Goal: Task Accomplishment & Management: Use online tool/utility

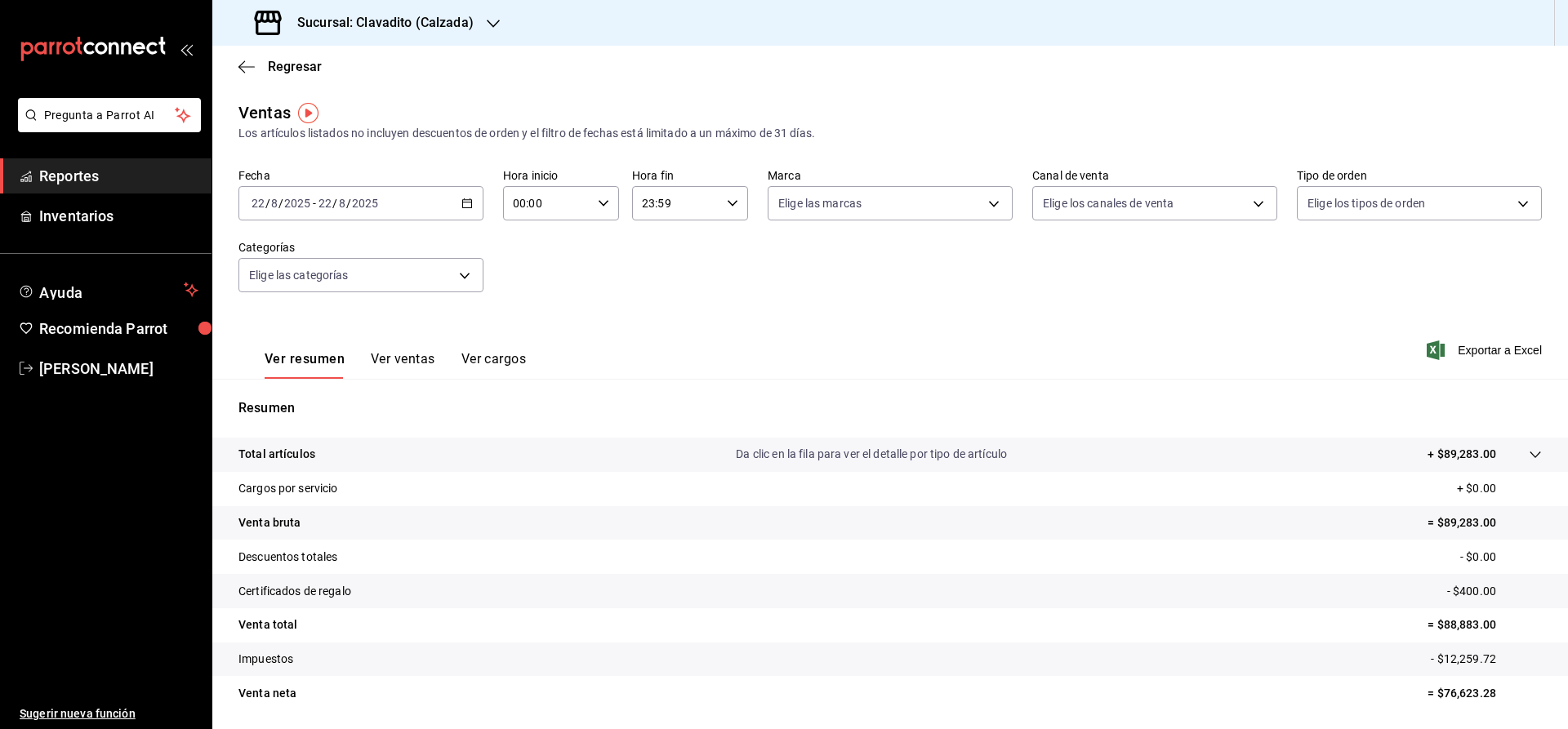
click at [51, 177] on span "Reportes" at bounding box center [118, 175] width 159 height 22
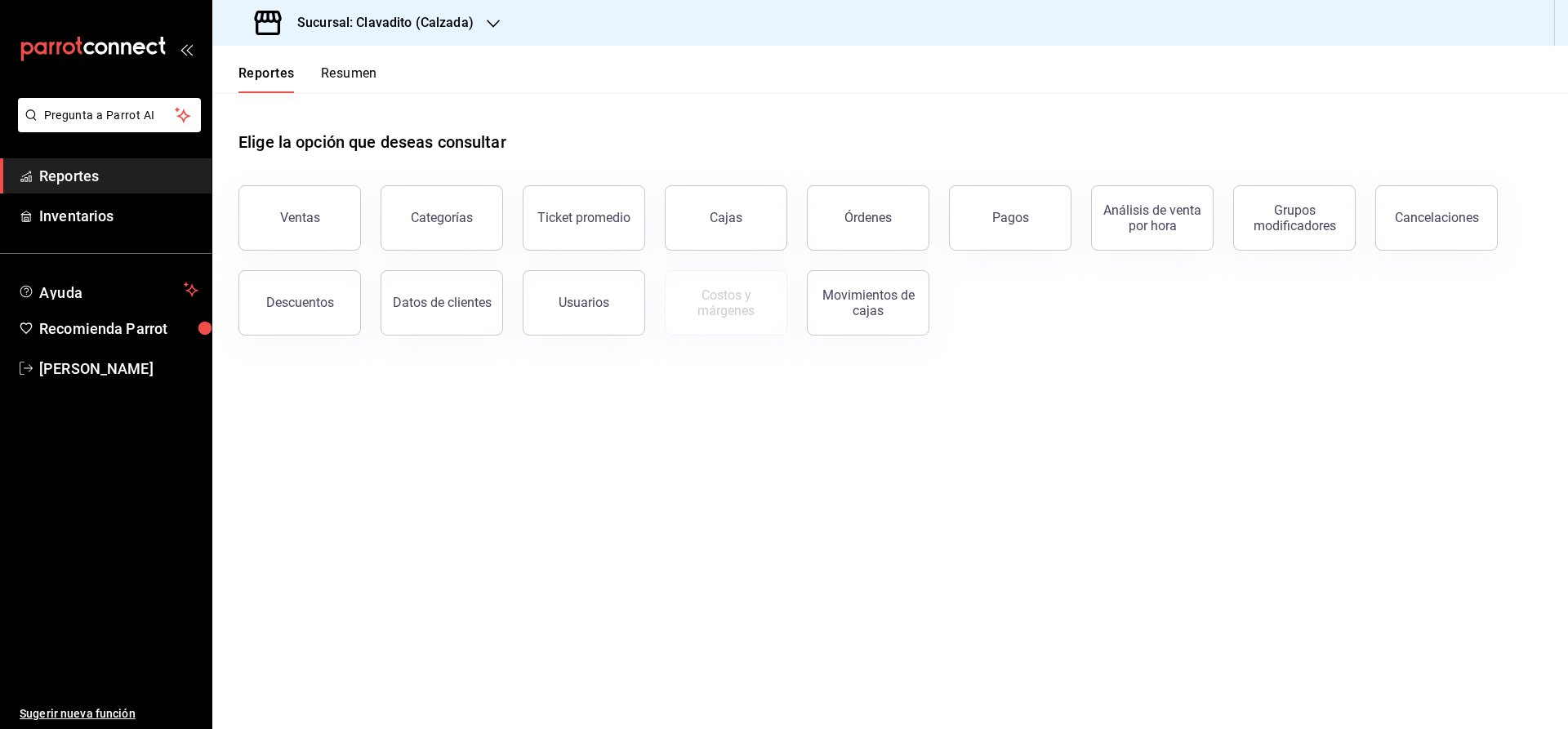
click at [411, 14] on h3 "Sucursal: Clavadito (Calzada)" at bounding box center [379, 23] width 189 height 20
click at [259, 69] on span "Cuerno (Calzada)" at bounding box center [271, 70] width 90 height 17
click at [876, 212] on div "Órdenes" at bounding box center [868, 218] width 48 height 16
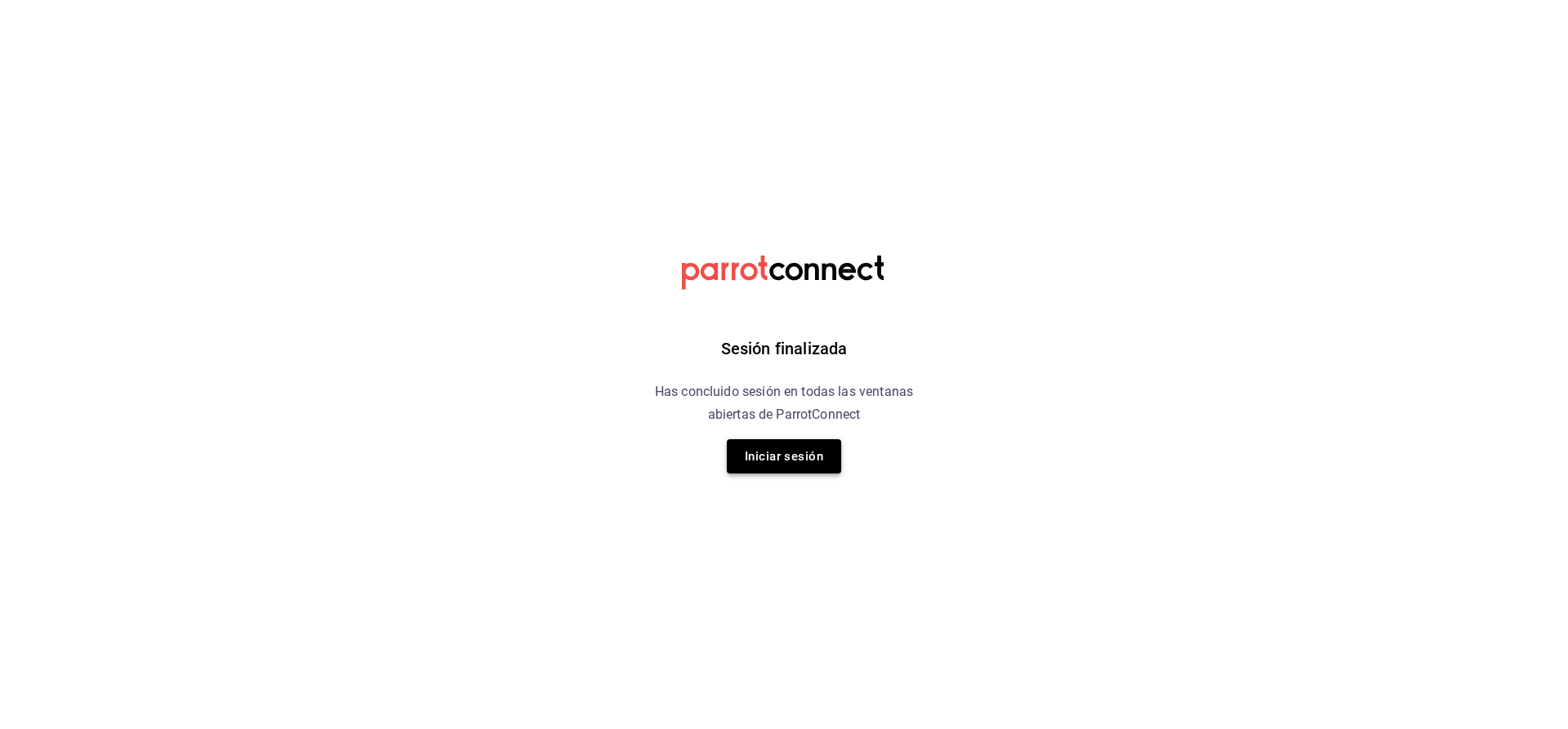
click at [789, 451] on button "Iniciar sesión" at bounding box center [784, 456] width 115 height 35
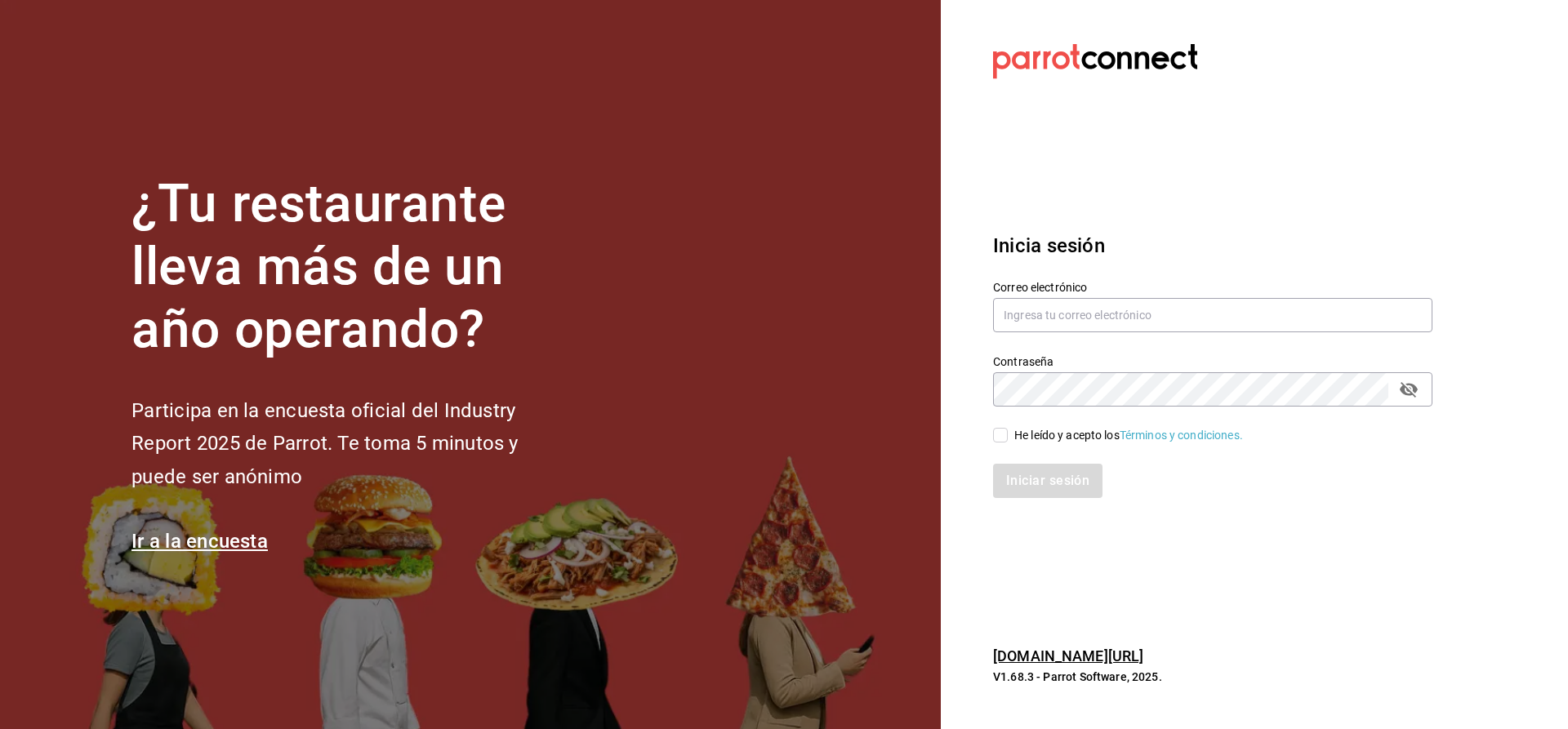
click at [394, 687] on section "¿Tu restaurante lleva más de un año operando? Participa en la encuesta oficial …" at bounding box center [471, 364] width 941 height 729
click at [1040, 310] on input "text" at bounding box center [1213, 315] width 439 height 35
type input "[EMAIL_ADDRESS][DOMAIN_NAME]"
click at [1000, 434] on input "He leído y acepto los Términos y condiciones." at bounding box center [1000, 435] width 15 height 15
checkbox input "true"
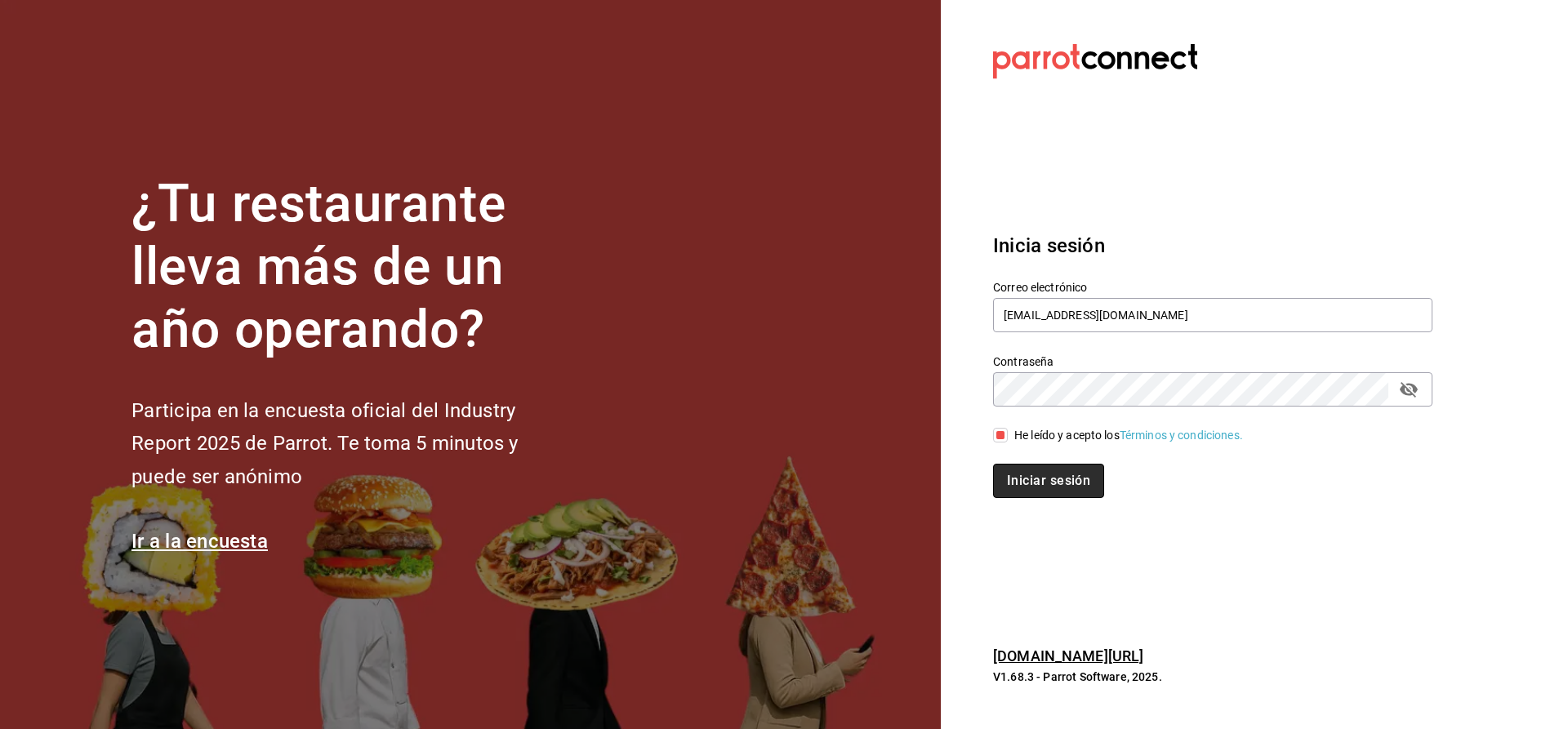
click at [1036, 489] on button "Iniciar sesión" at bounding box center [1049, 481] width 111 height 35
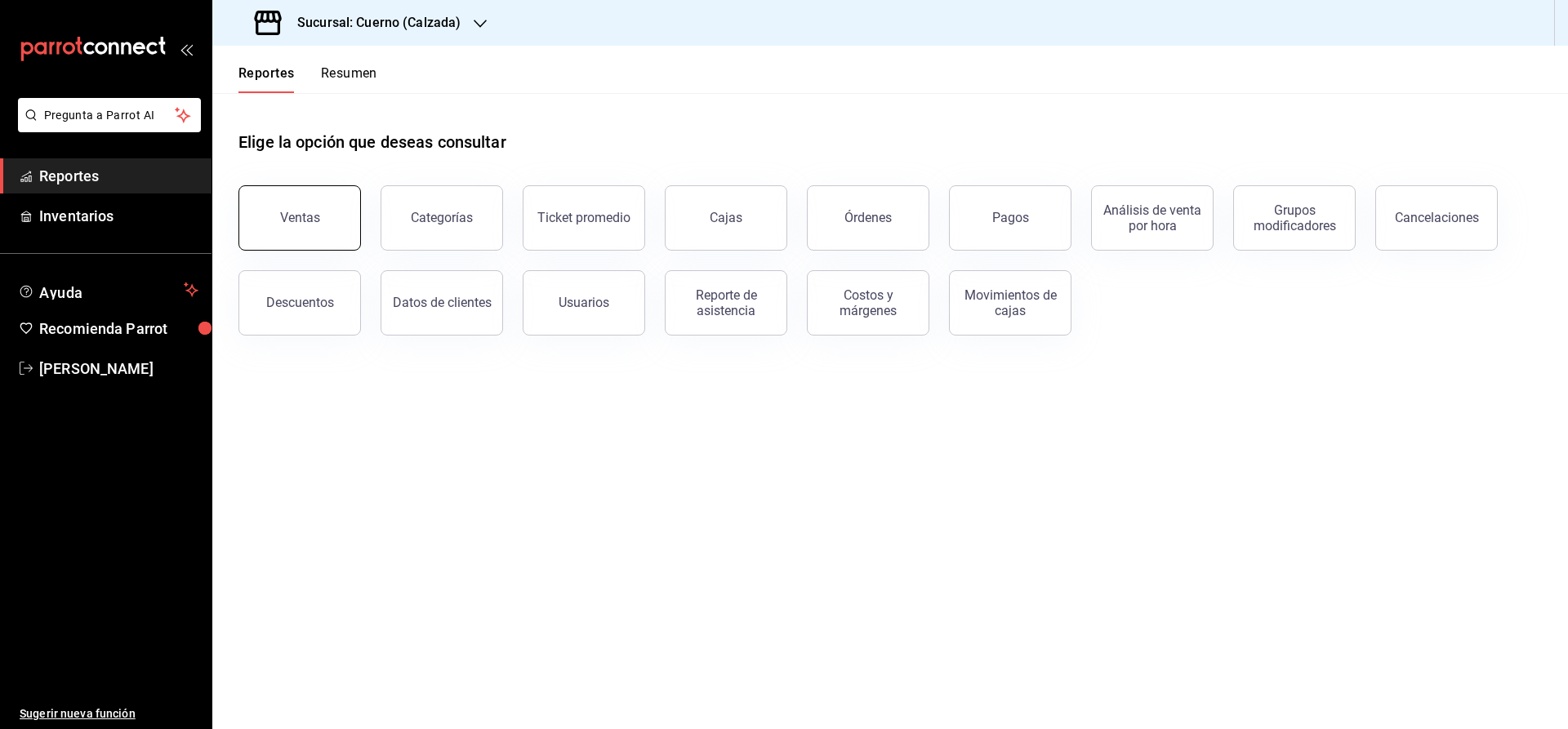
click at [322, 226] on button "Ventas" at bounding box center [300, 218] width 122 height 65
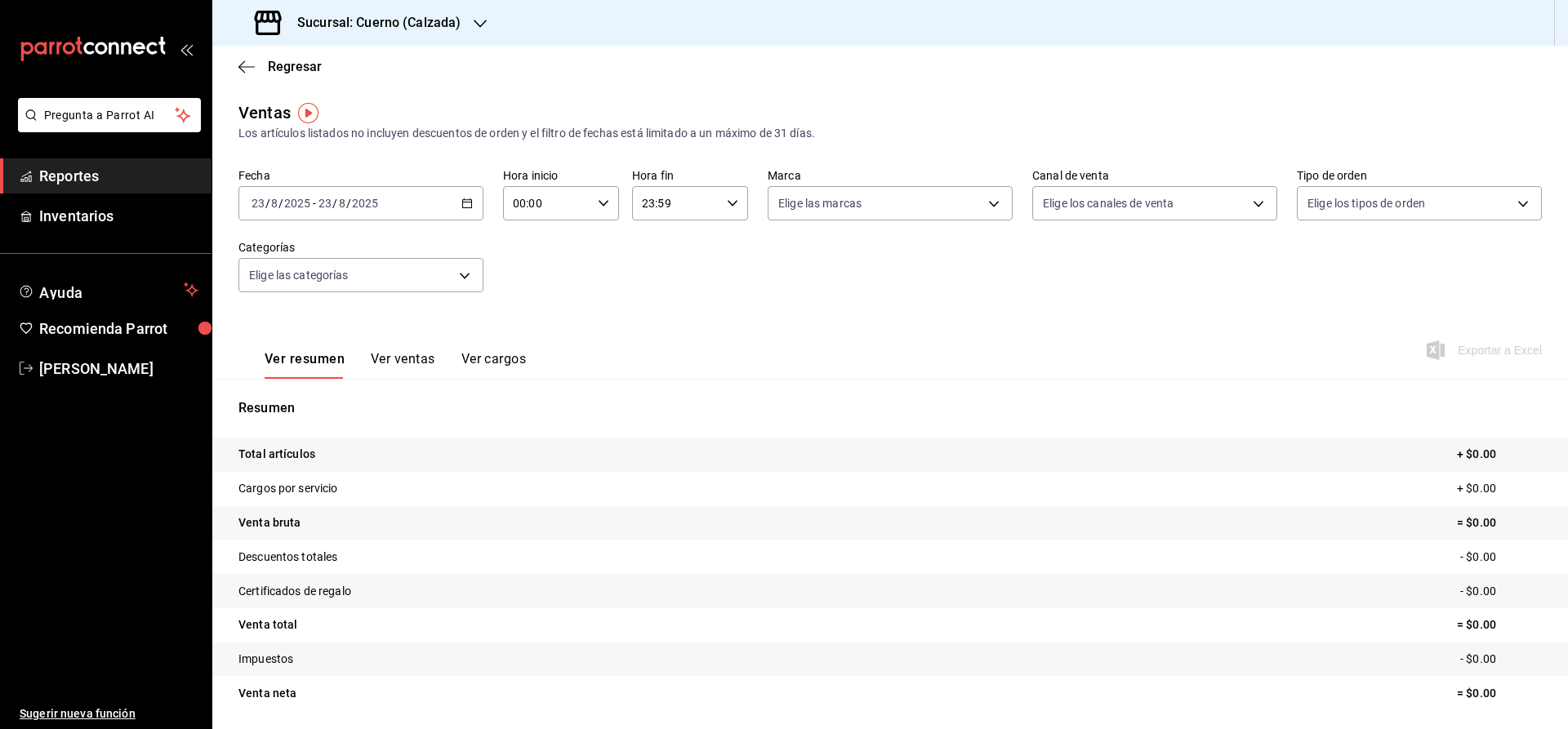
click at [459, 204] on div "[DATE] [DATE] - [DATE] [DATE]" at bounding box center [361, 203] width 245 height 35
click at [352, 403] on span "Rango de fechas" at bounding box center [316, 400] width 127 height 17
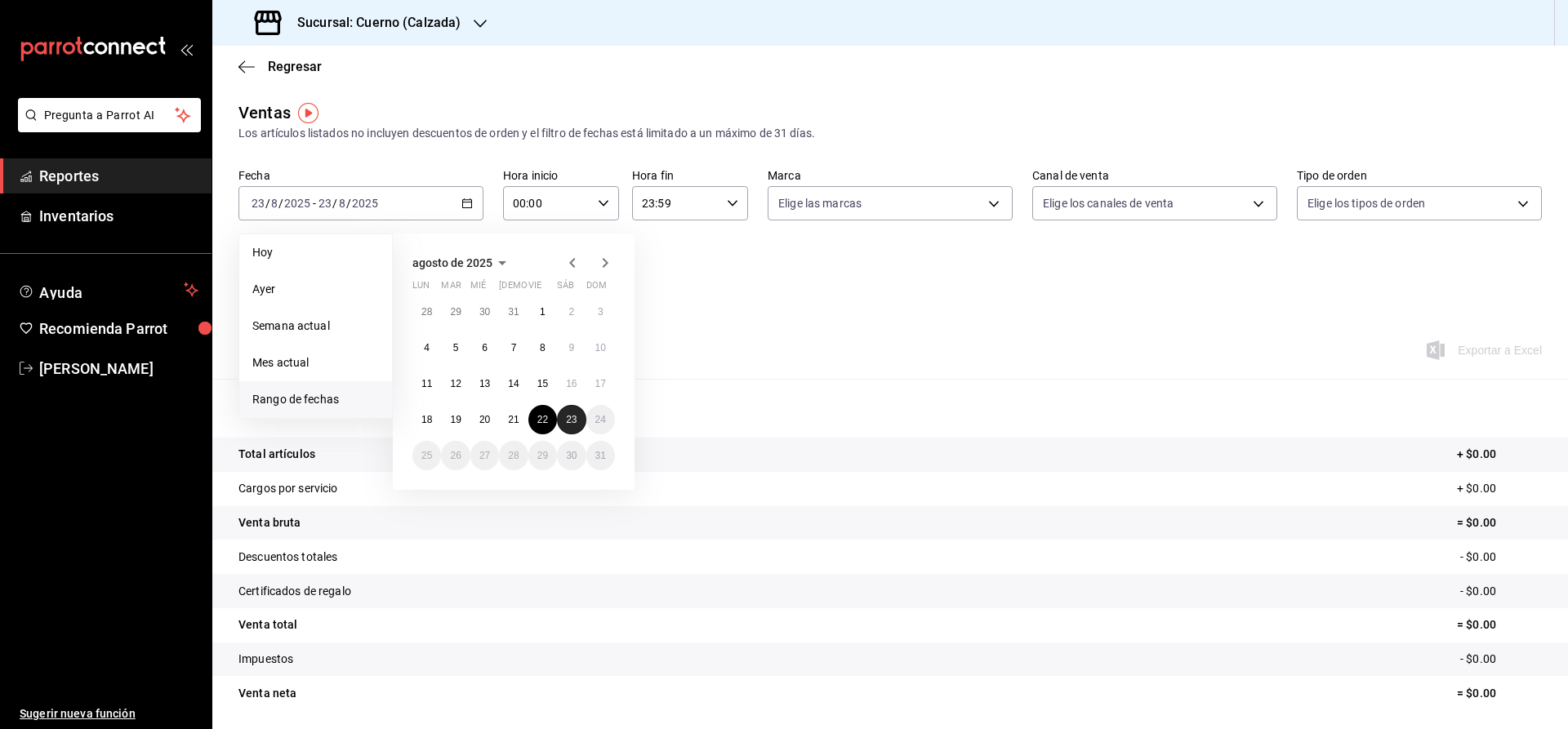
click at [569, 420] on abbr "23" at bounding box center [571, 419] width 10 height 11
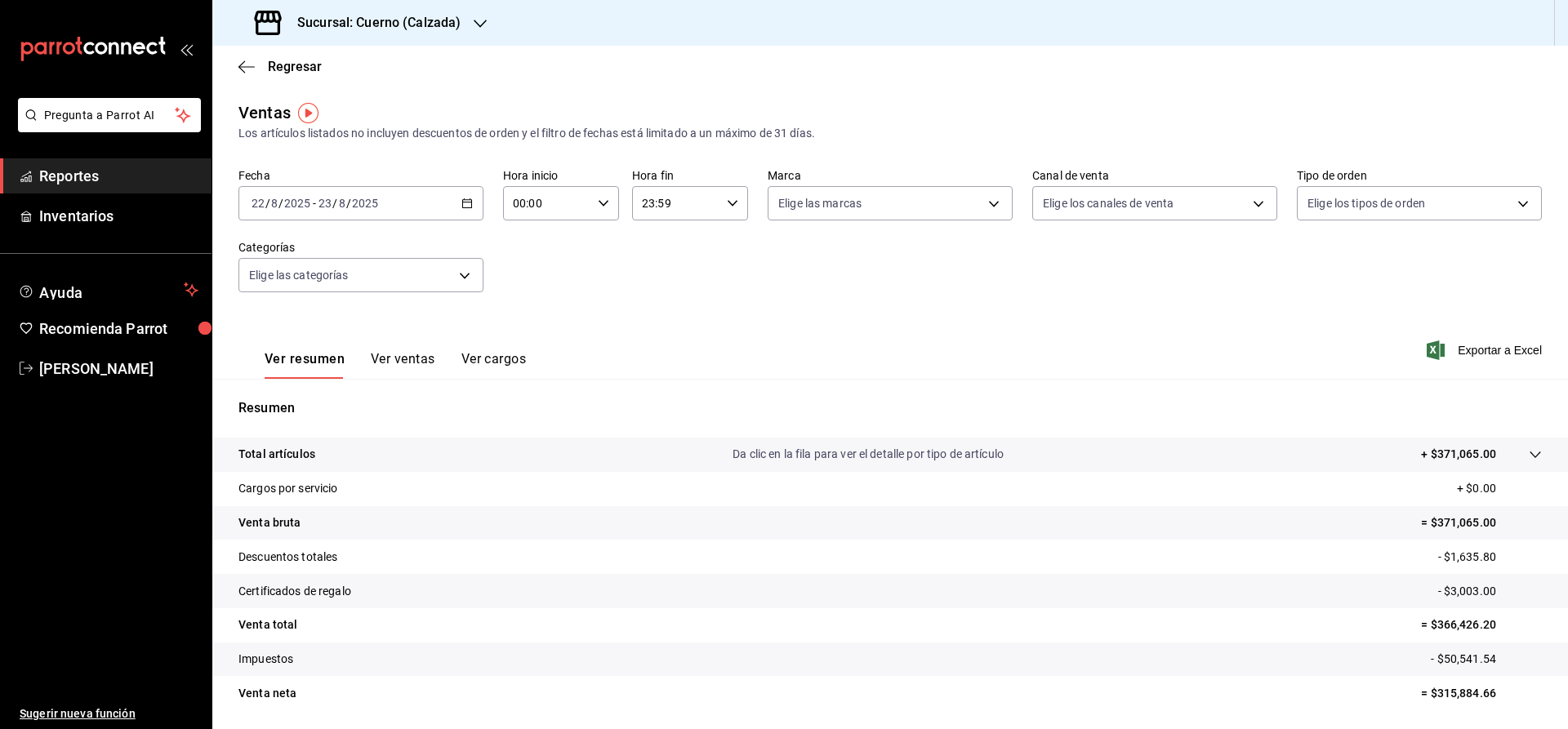
click at [602, 199] on icon "button" at bounding box center [603, 203] width 11 height 11
click at [537, 330] on span "05" at bounding box center [532, 323] width 32 height 13
type input "05:00"
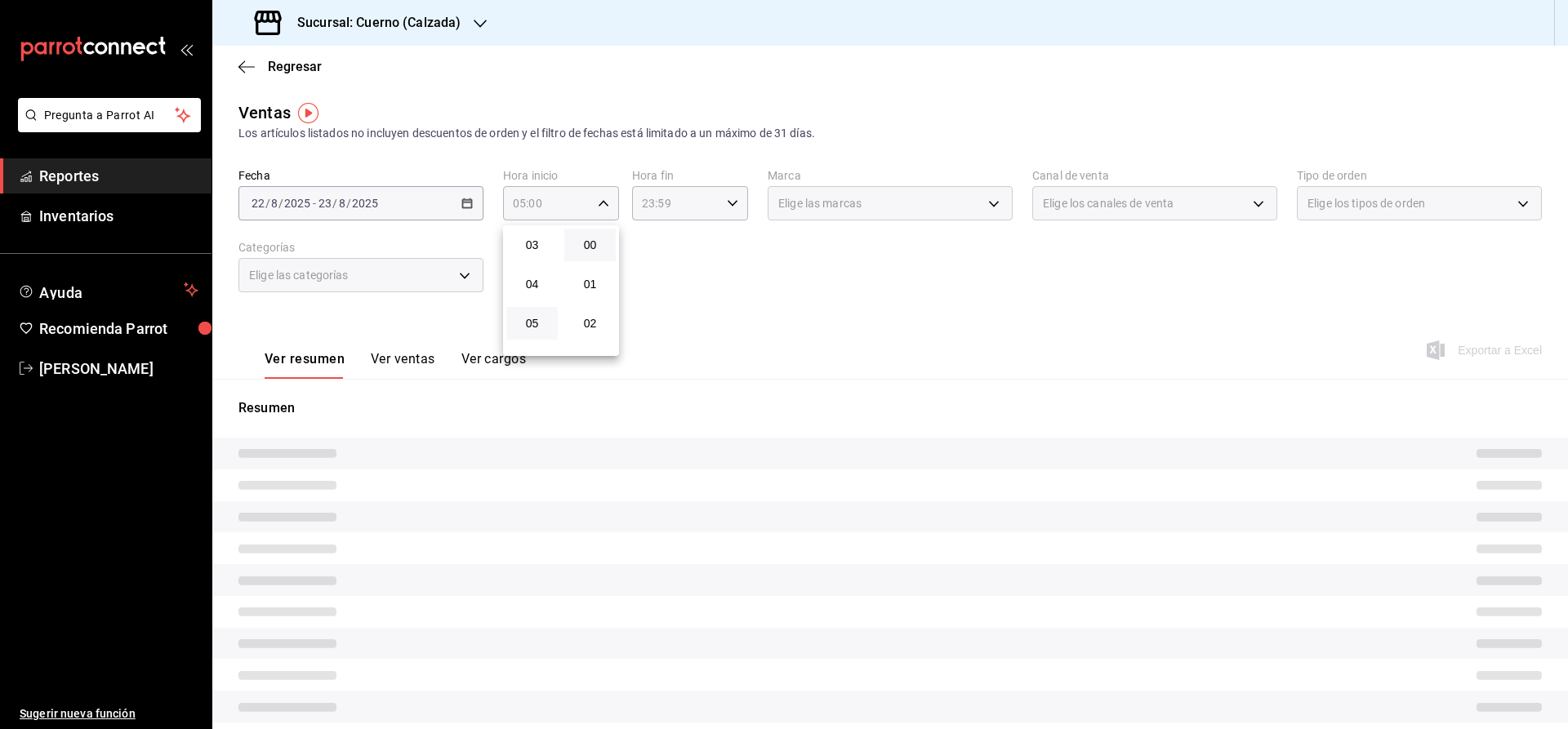
click at [766, 338] on div at bounding box center [784, 364] width 1568 height 729
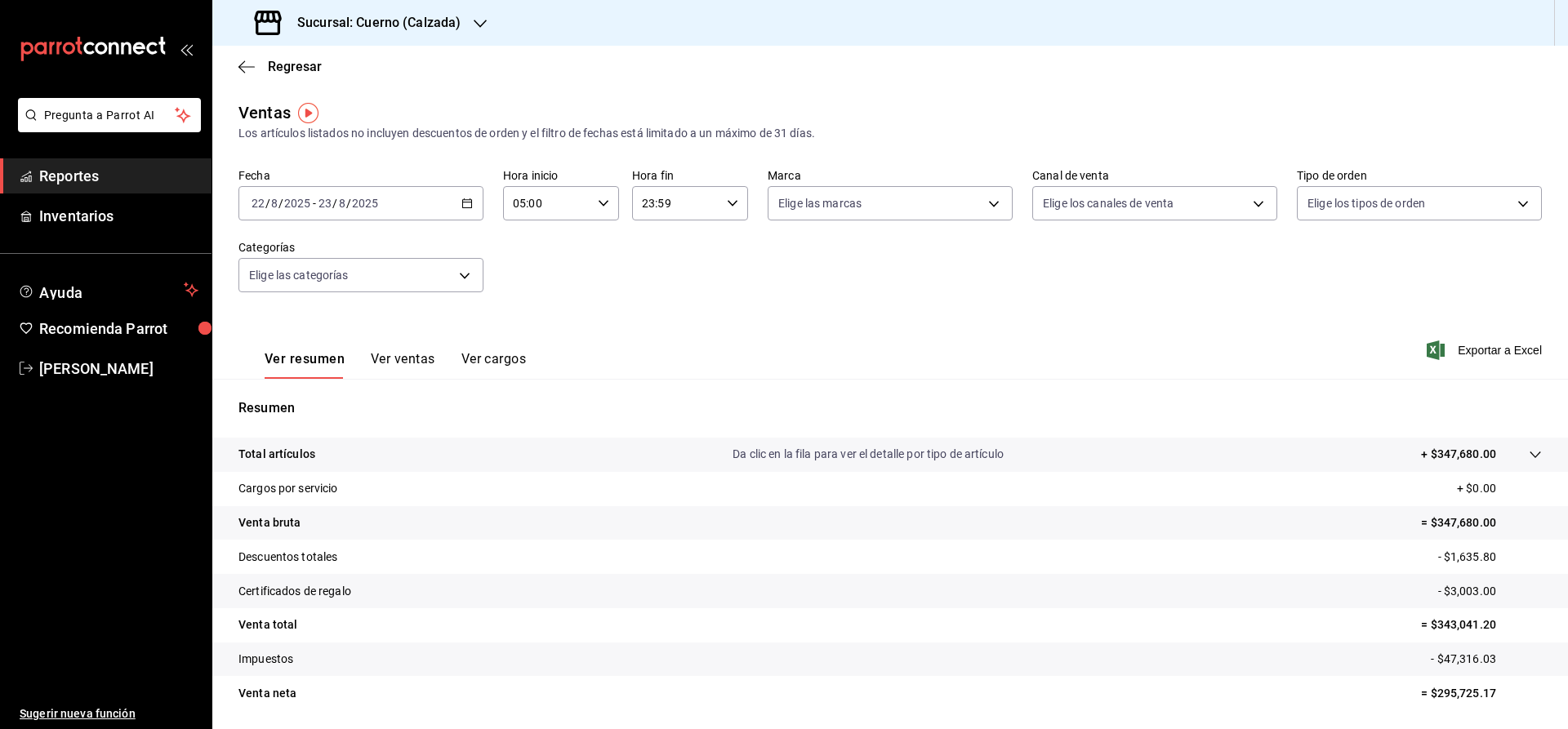
click at [739, 204] on div "23:59 Hora fin" at bounding box center [690, 203] width 116 height 35
click at [667, 307] on button "05" at bounding box center [661, 311] width 51 height 33
click at [728, 244] on span "00" at bounding box center [719, 245] width 32 height 13
type input "05:00"
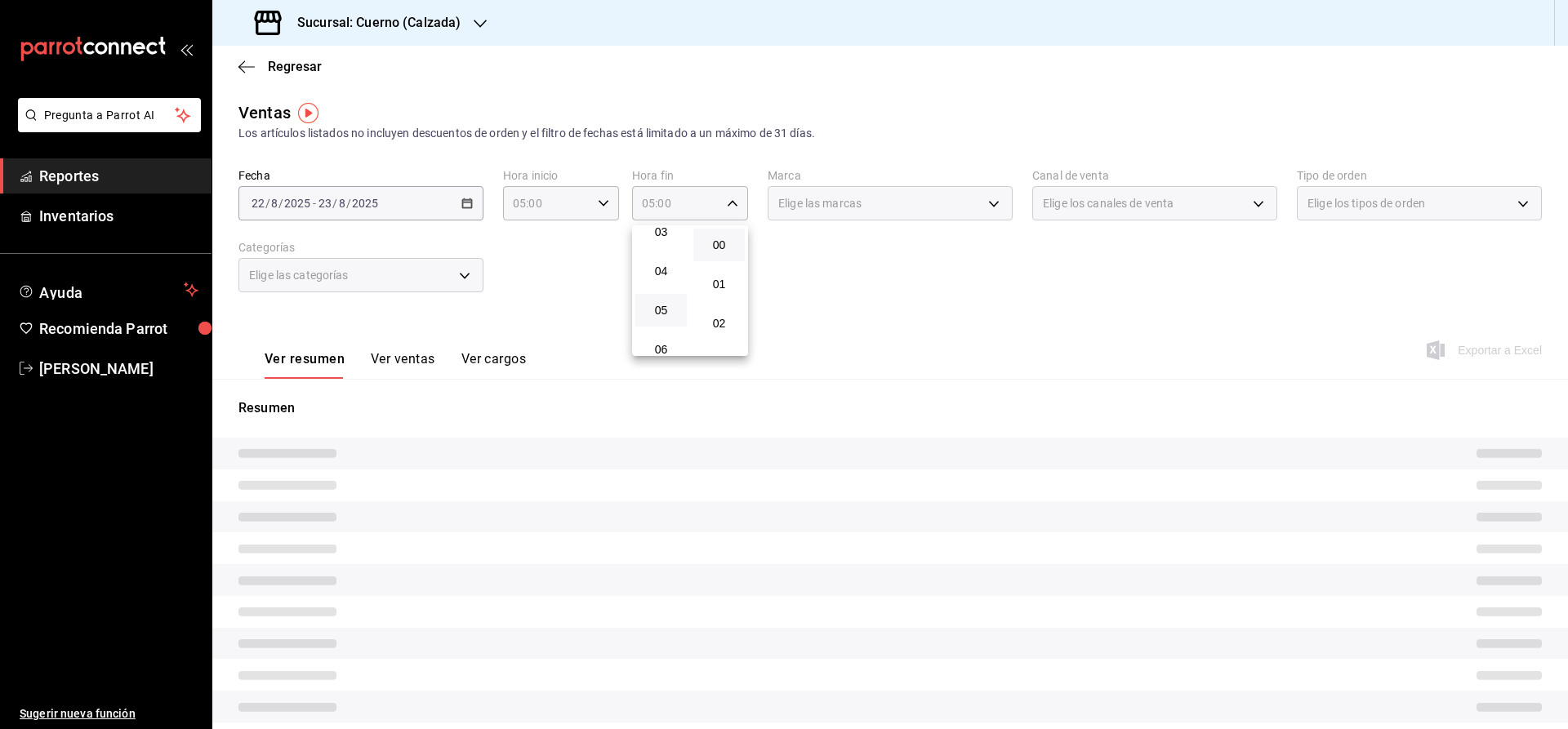
click at [821, 259] on div at bounding box center [784, 364] width 1568 height 729
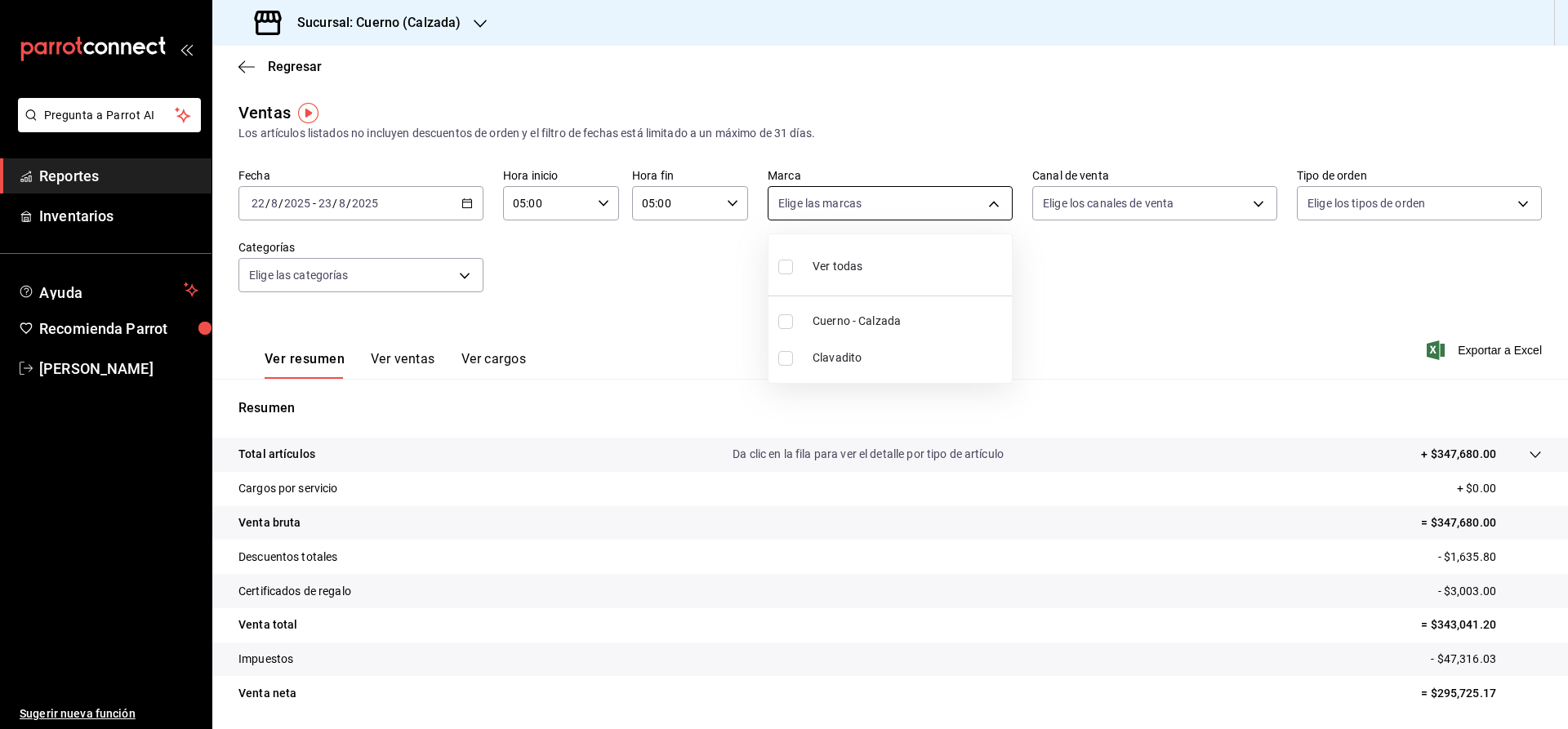
click at [841, 200] on body "Pregunta a Parrot AI Reportes Inventarios Ayuda Recomienda Parrot [PERSON_NAME]…" at bounding box center [784, 364] width 1568 height 729
click at [821, 316] on span "Cuerno - Calzada" at bounding box center [909, 321] width 193 height 17
type input "b7ae777b-2dfc-42e0-9650-6cefdf37a424"
checkbox input "true"
click at [1099, 281] on div at bounding box center [784, 364] width 1568 height 729
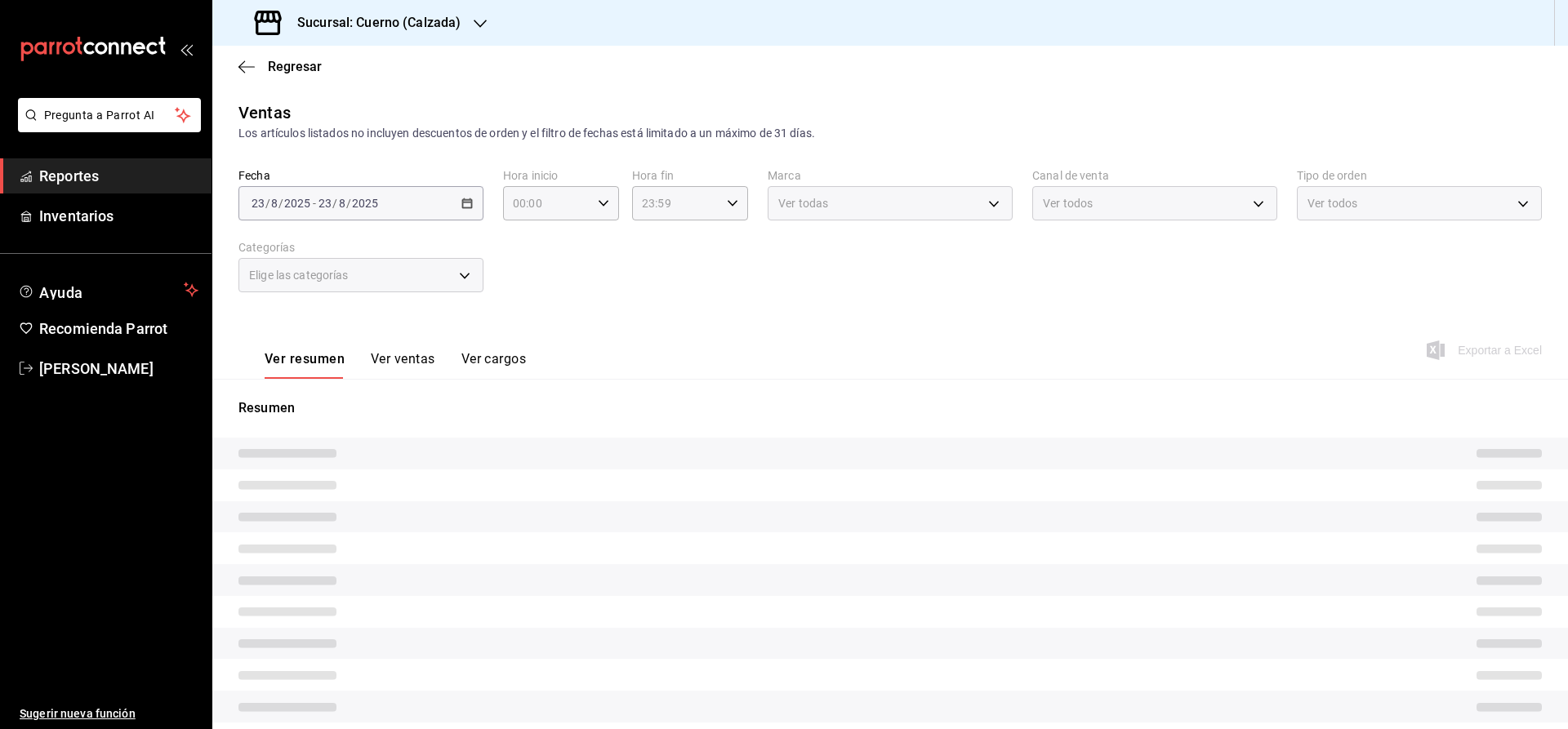
type input "05:00"
type input "b7ae777b-2dfc-42e0-9650-6cefdf37a424"
type input "05:00"
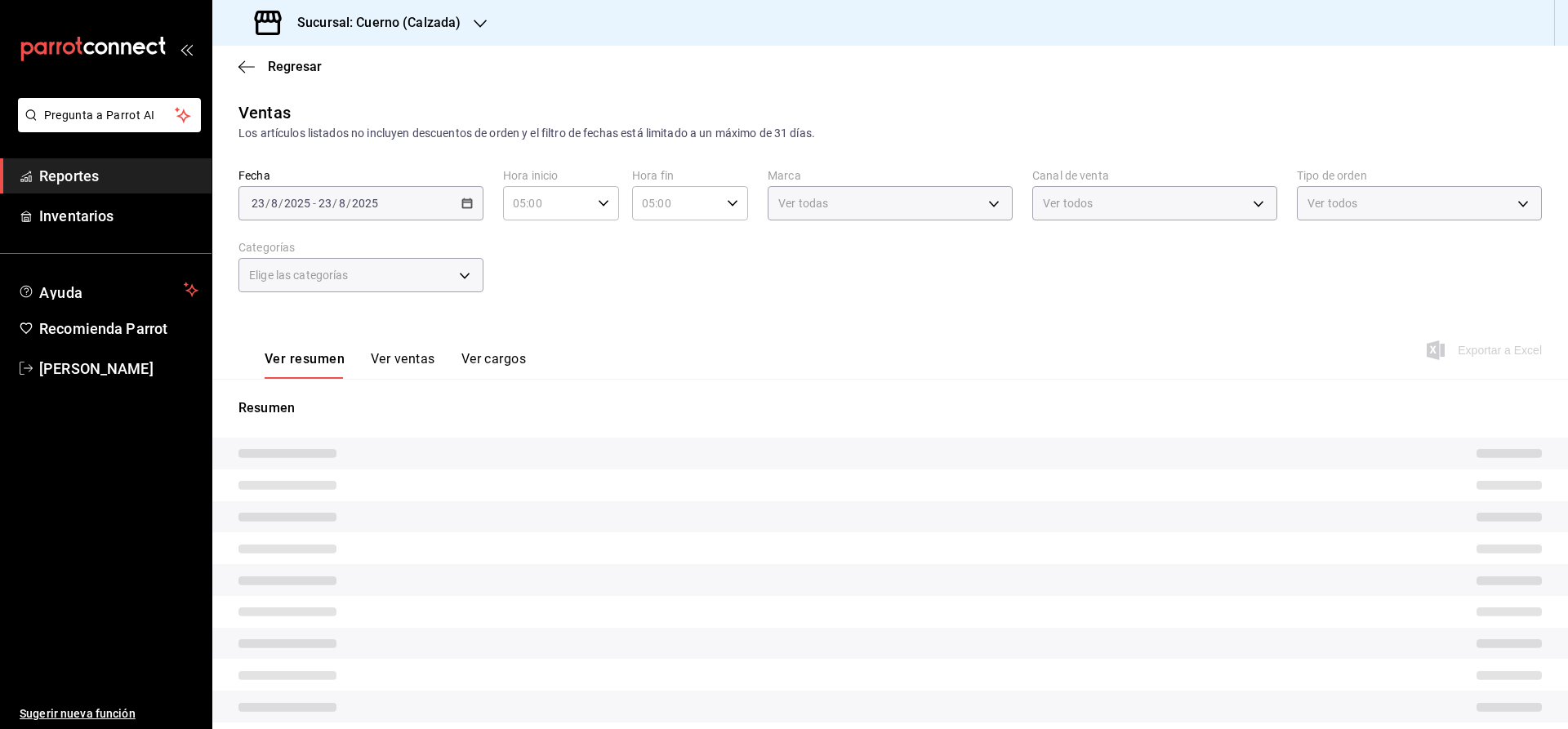
type input "b7ae777b-2dfc-42e0-9650-6cefdf37a424"
